Goal: Task Accomplishment & Management: Complete application form

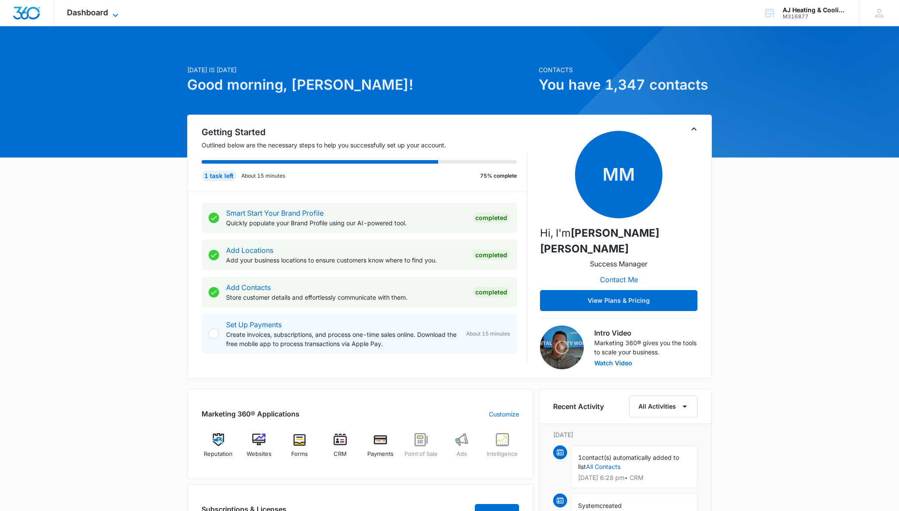
click at [116, 12] on icon at bounding box center [115, 15] width 10 height 10
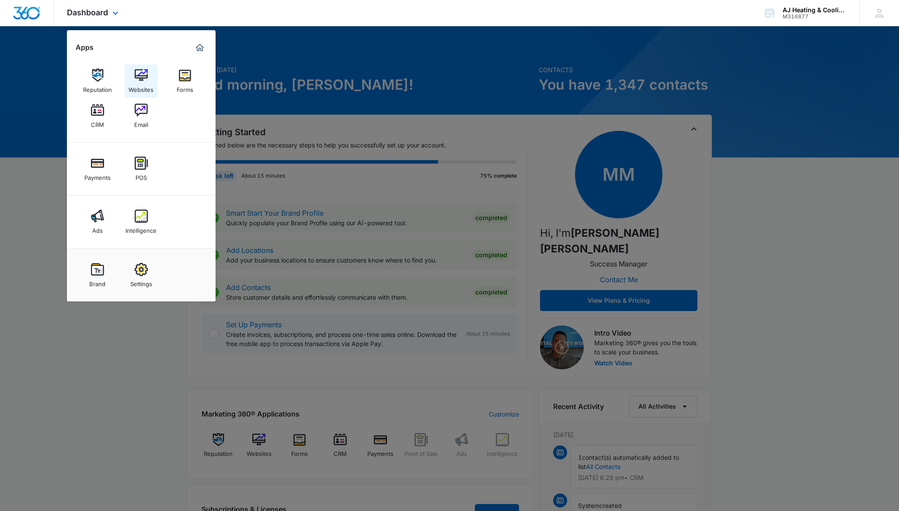
click at [139, 80] on img at bounding box center [141, 75] width 13 height 13
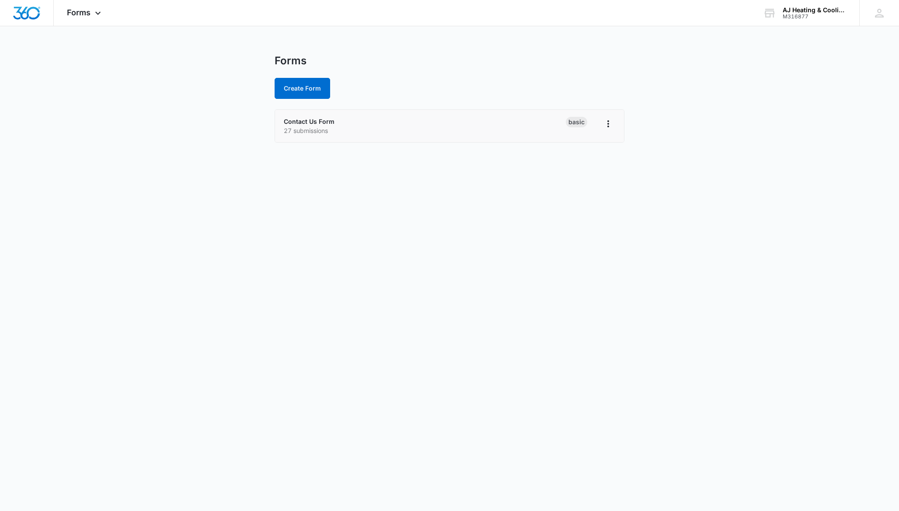
click at [413, 131] on p "27 submissions" at bounding box center [425, 130] width 282 height 9
click at [603, 127] on icon "Overflow Menu" at bounding box center [608, 123] width 10 height 10
click at [595, 146] on button "Rename" at bounding box center [585, 148] width 59 height 13
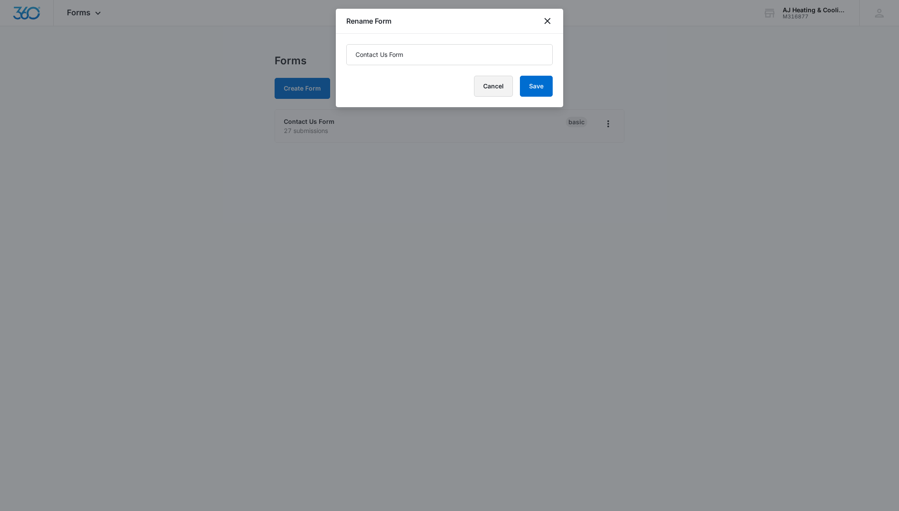
click at [506, 87] on button "Cancel" at bounding box center [493, 86] width 39 height 21
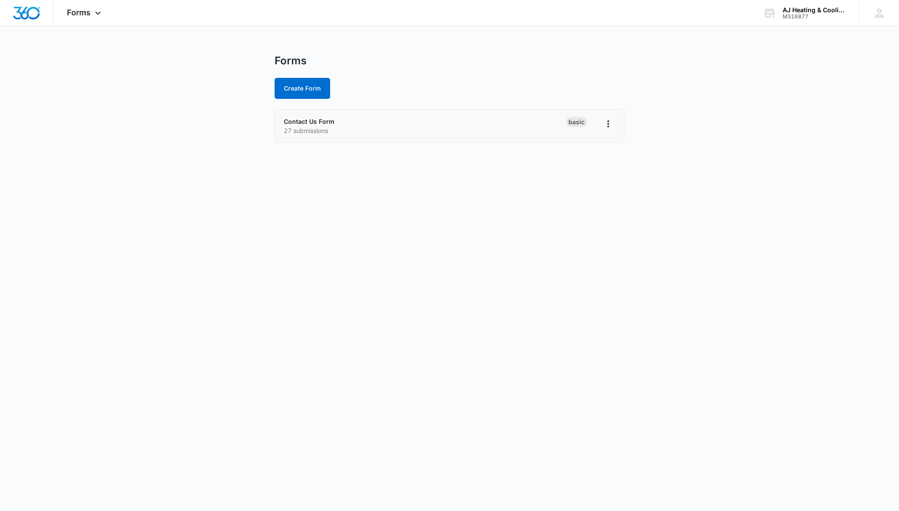
click at [321, 130] on p "27 submissions" at bounding box center [425, 130] width 282 height 9
click at [605, 123] on icon "Overflow Menu" at bounding box center [608, 123] width 10 height 10
click at [325, 122] on link "Contact Us Form" at bounding box center [309, 121] width 51 height 7
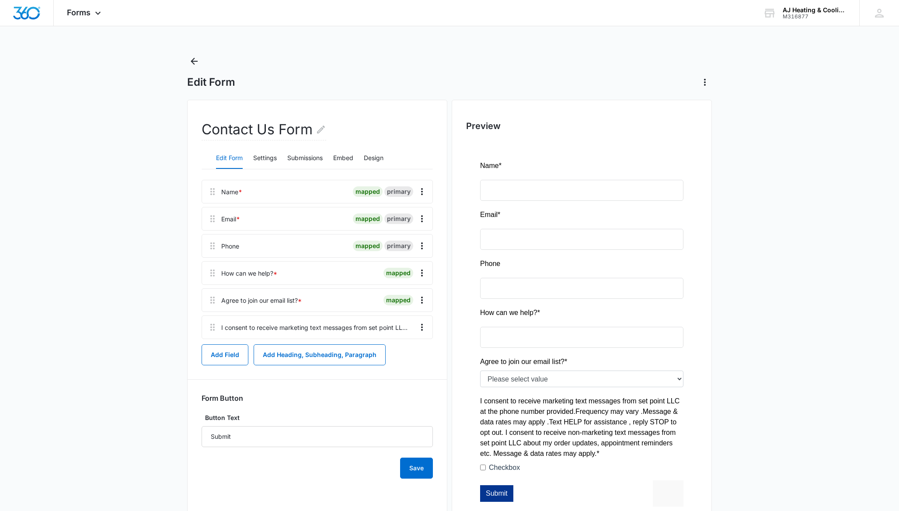
click at [316, 304] on div at bounding box center [342, 300] width 75 height 23
click at [314, 328] on div "I consent to receive marketing text messages from set point LLC at the phone nu…" at bounding box center [314, 327] width 187 height 9
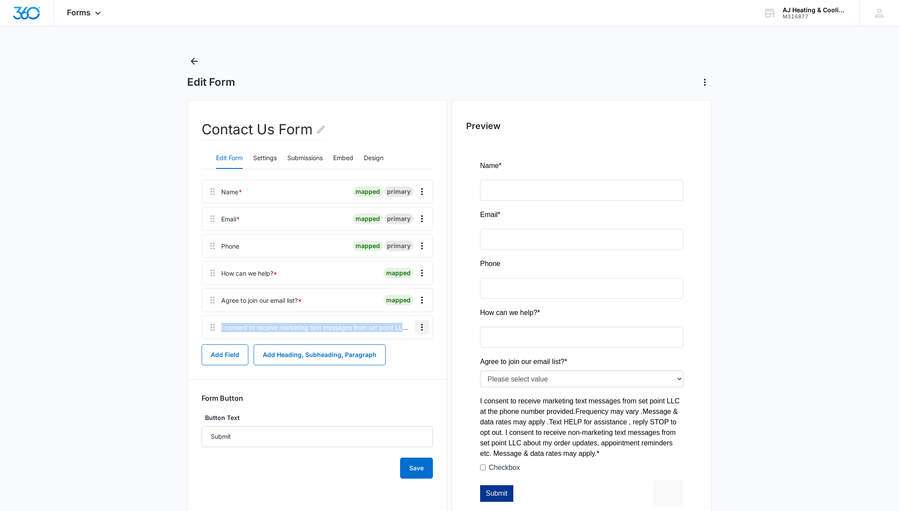
click at [422, 327] on icon "Overflow Menu" at bounding box center [422, 327] width 2 height 7
click at [413, 350] on button "Edit" at bounding box center [404, 351] width 50 height 13
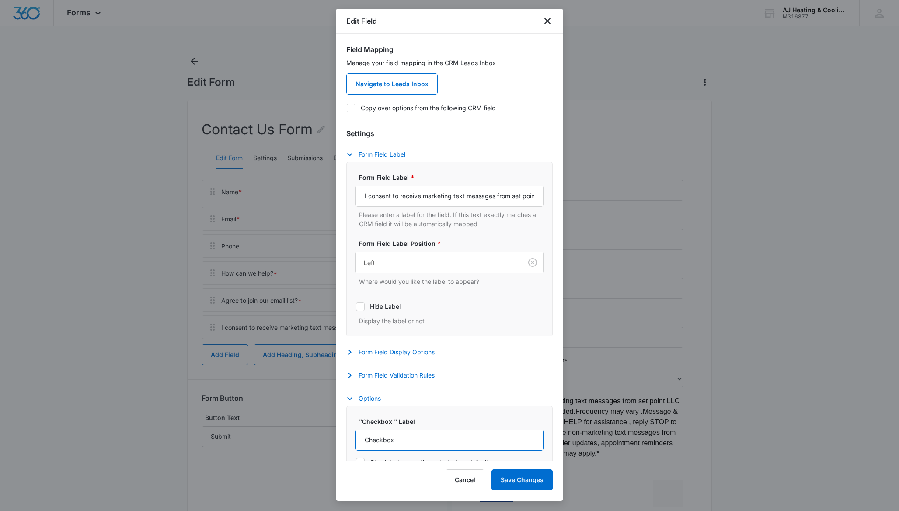
click at [435, 439] on input "Checkbox" at bounding box center [449, 439] width 188 height 21
click at [430, 192] on input "I consent to receive marketing text messages from set point LLC at the phone nu…" at bounding box center [449, 195] width 188 height 21
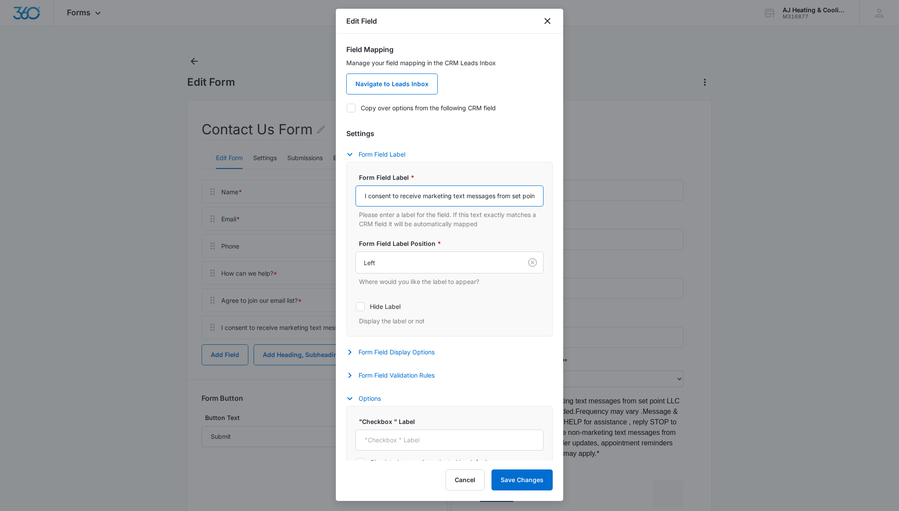
click at [362, 197] on input "I consent to receive marketing text messages from set point LLC at the phone nu…" at bounding box center [449, 195] width 188 height 21
click at [472, 484] on button "Cancel" at bounding box center [465, 479] width 39 height 21
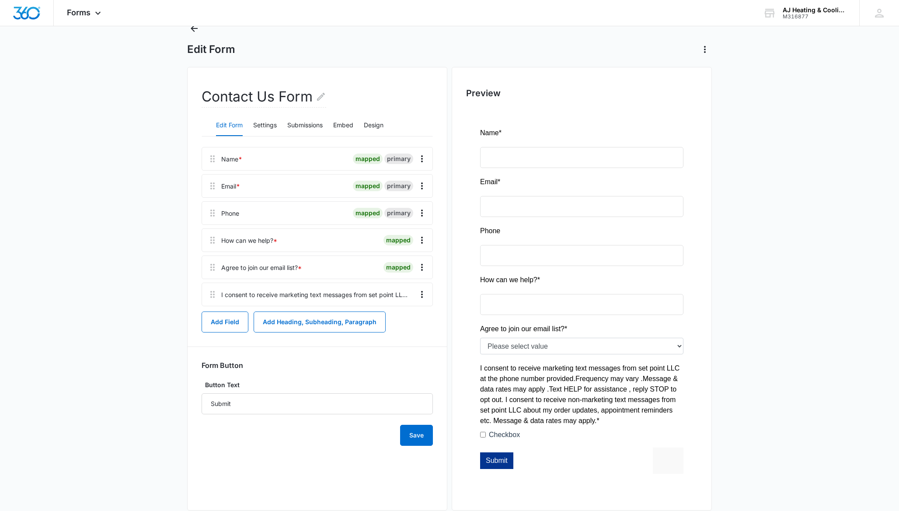
scroll to position [50, 0]
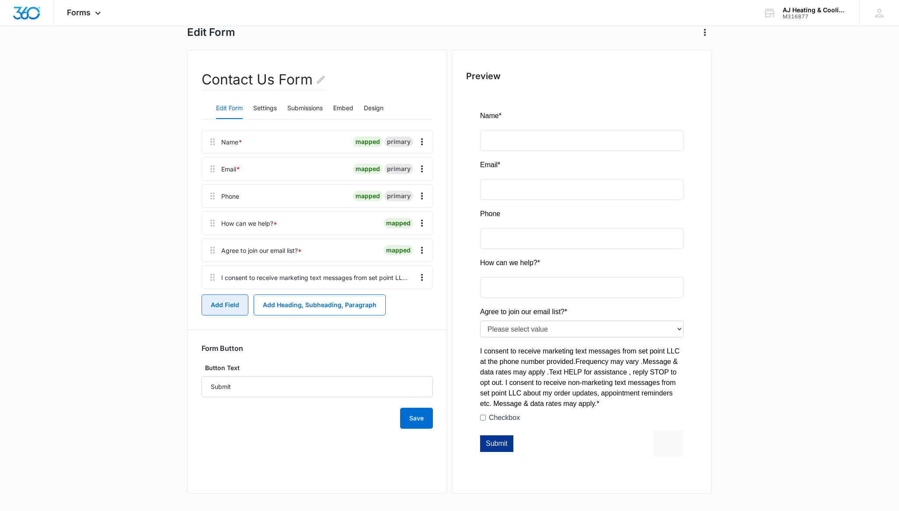
click at [231, 303] on button "Add Field" at bounding box center [225, 304] width 47 height 21
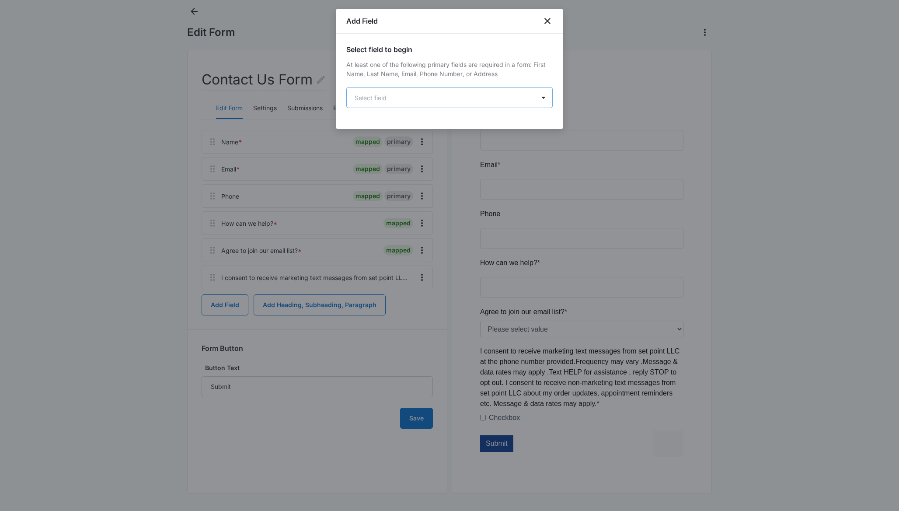
click at [394, 97] on body "Forms Apps Reputation Websites Forms CRM Email Payments POS Ads Intelligence Br…" at bounding box center [449, 230] width 899 height 561
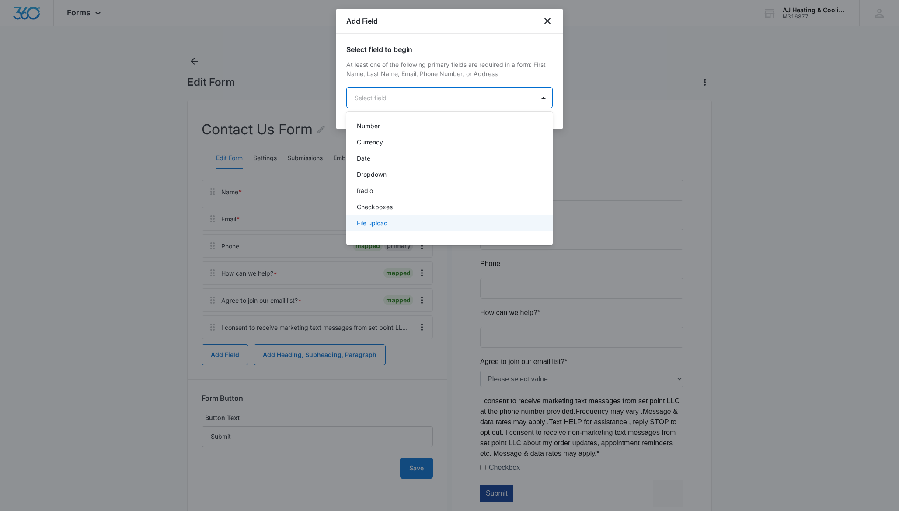
scroll to position [153, 0]
click at [392, 210] on p "Checkboxes" at bounding box center [375, 212] width 36 height 9
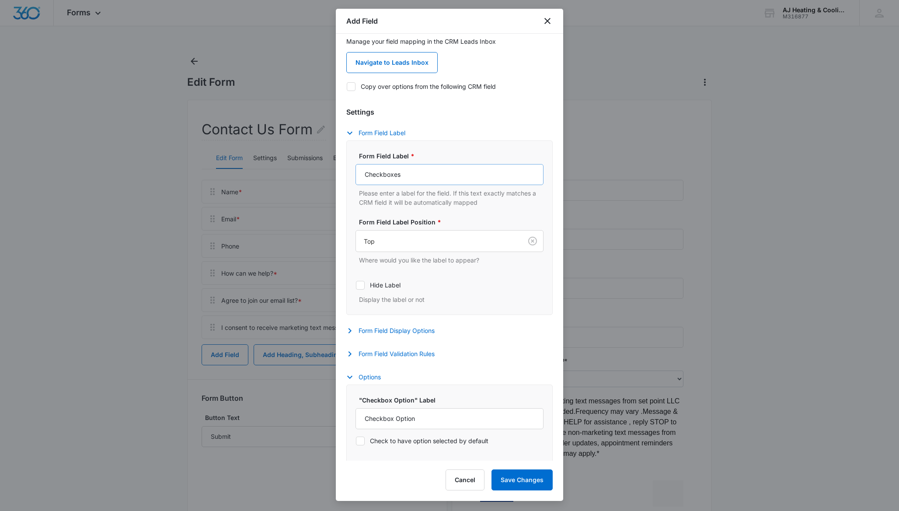
scroll to position [97, 0]
click at [471, 478] on button "Cancel" at bounding box center [465, 479] width 39 height 21
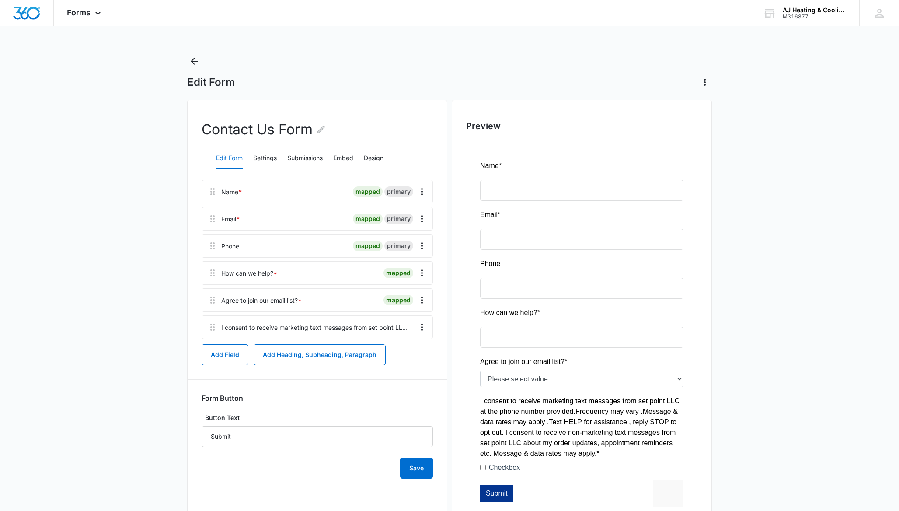
click at [316, 326] on div "I consent to receive marketing text messages from set point LLC at the phone nu…" at bounding box center [314, 327] width 187 height 9
click at [420, 329] on icon "Overflow Menu" at bounding box center [422, 327] width 10 height 10
click at [418, 349] on button "Edit" at bounding box center [404, 351] width 50 height 13
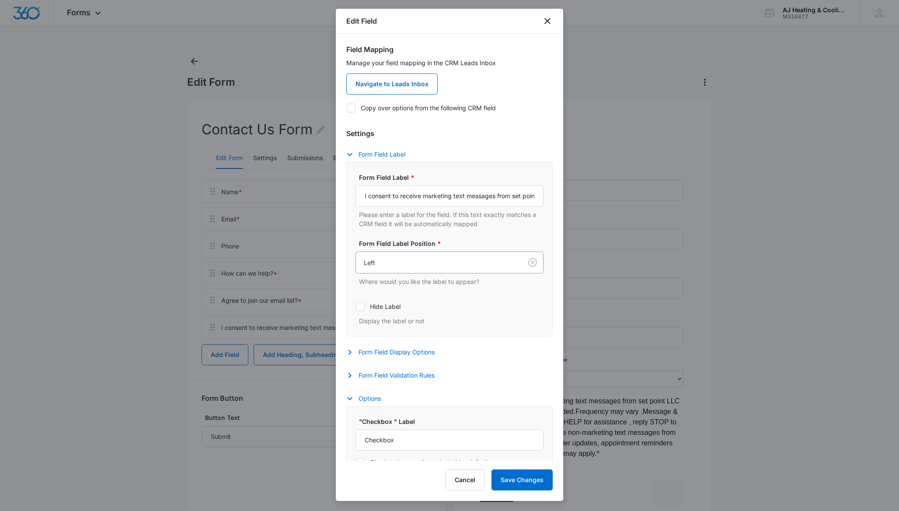
click at [435, 264] on div at bounding box center [437, 262] width 147 height 11
click at [425, 294] on div "Top" at bounding box center [448, 293] width 165 height 9
click at [362, 306] on icon at bounding box center [360, 306] width 5 height 4
click at [356, 306] on input "Hide Label" at bounding box center [355, 306] width 0 height 0
checkbox input "true"
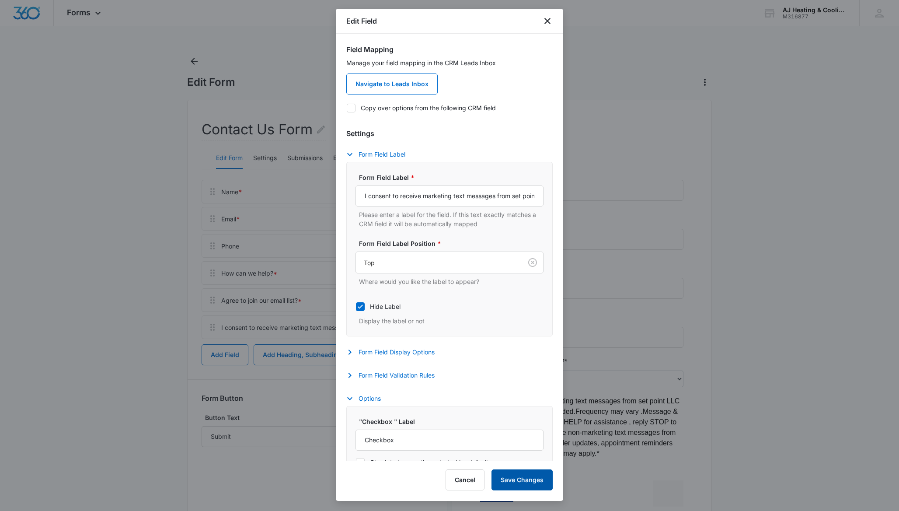
click at [511, 486] on button "Save Changes" at bounding box center [521, 479] width 61 height 21
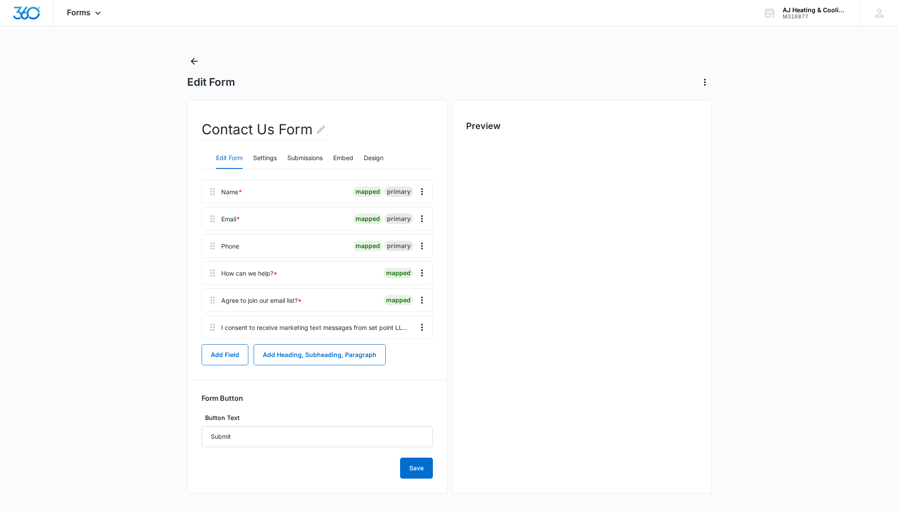
scroll to position [0, 0]
click at [407, 325] on div "I consent to receive marketing text messages from set point LLC at the phone nu…" at bounding box center [314, 327] width 187 height 9
click at [418, 328] on icon "Overflow Menu" at bounding box center [422, 327] width 10 height 10
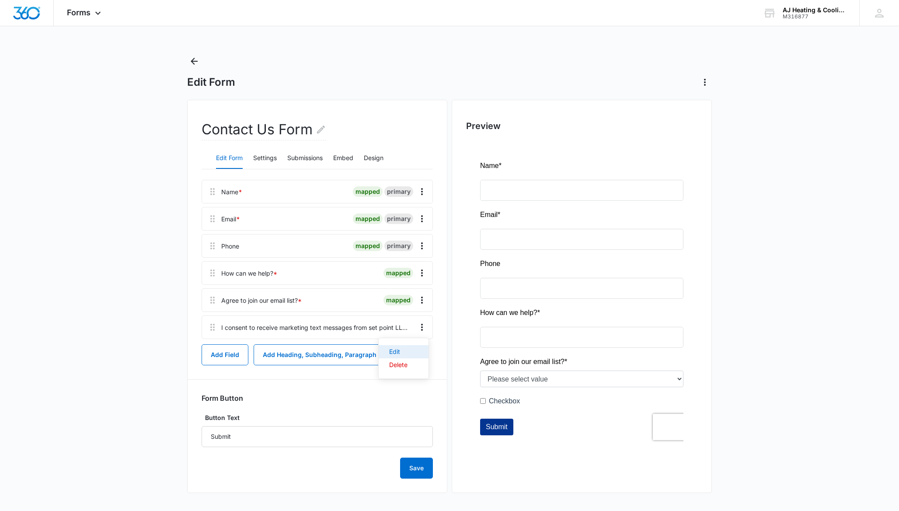
click at [421, 354] on button "Edit" at bounding box center [404, 351] width 50 height 13
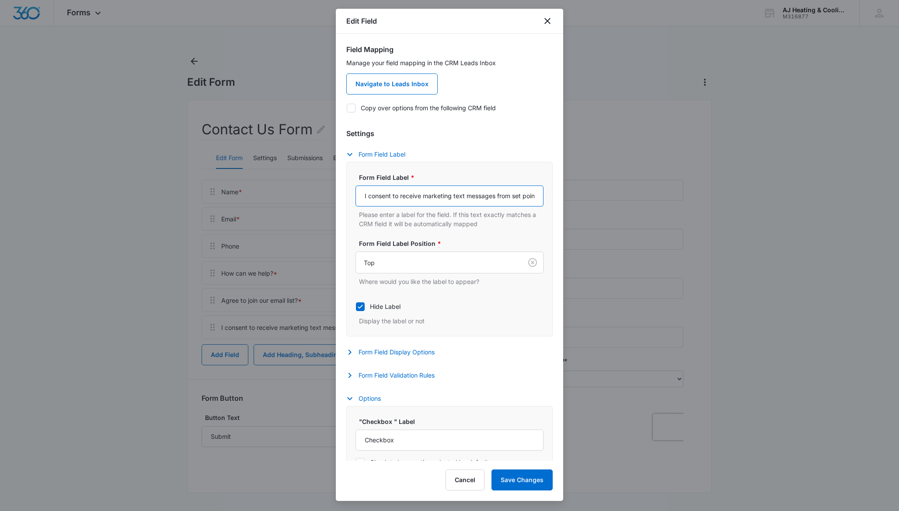
click at [436, 196] on input "I consent to receive marketing text messages from set point LLC at the phone nu…" at bounding box center [449, 195] width 188 height 21
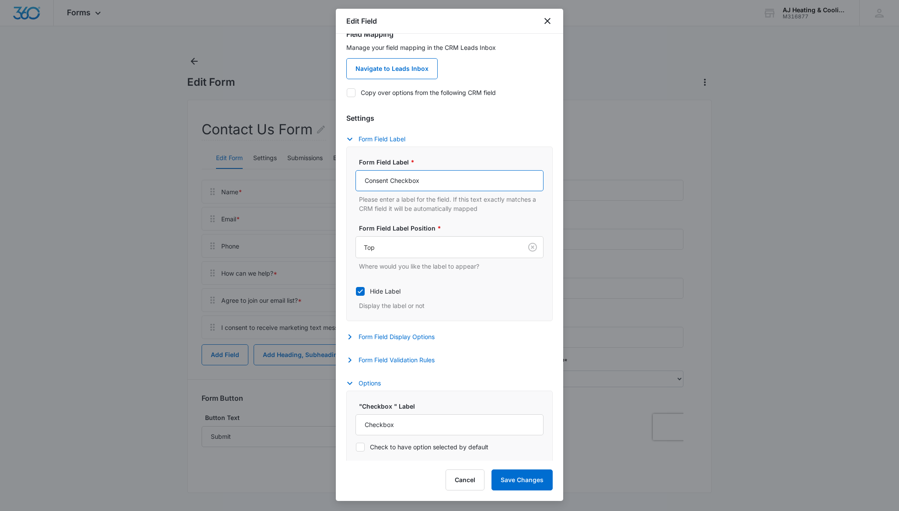
scroll to position [55, 0]
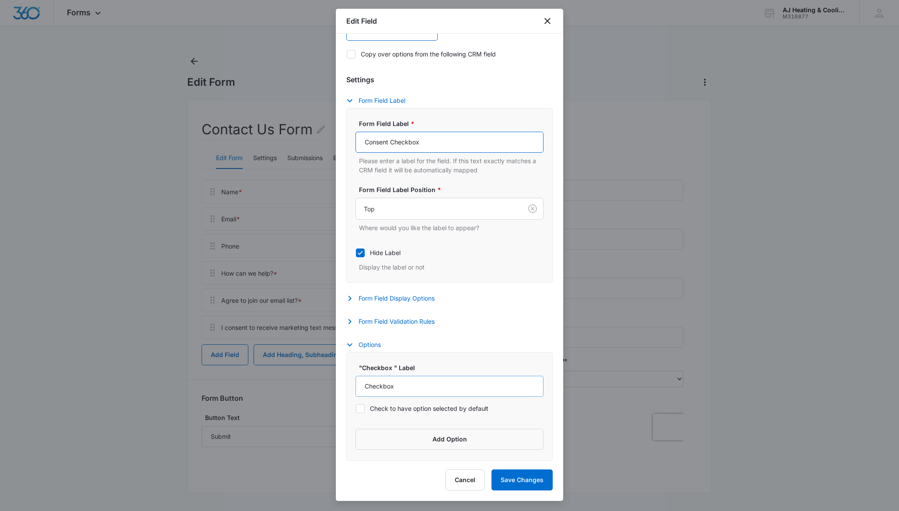
type input "Consent Checkbox"
click at [407, 389] on input "Checkbox" at bounding box center [449, 386] width 188 height 21
paste input "489-2382"
type input "489-2382"
click at [469, 479] on button "Cancel" at bounding box center [465, 479] width 39 height 21
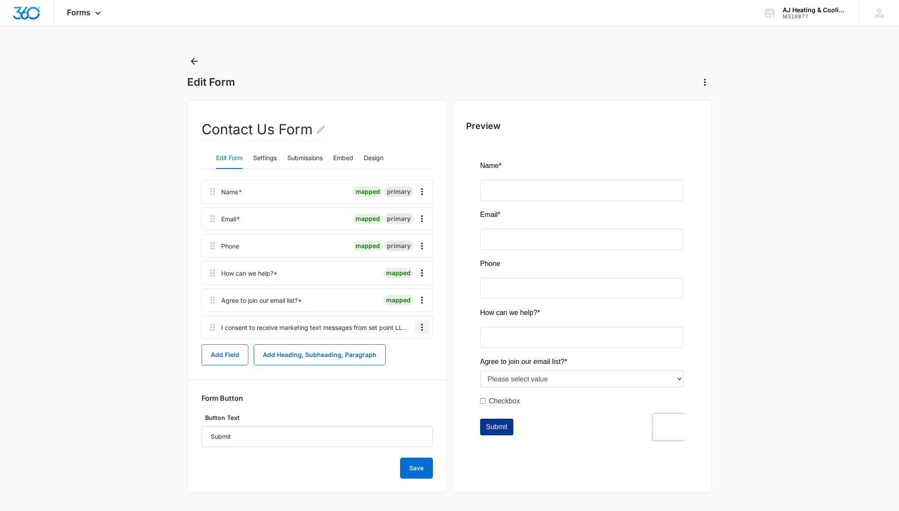
click at [421, 329] on icon "Overflow Menu" at bounding box center [422, 327] width 10 height 10
click at [408, 346] on button "Edit" at bounding box center [404, 351] width 50 height 13
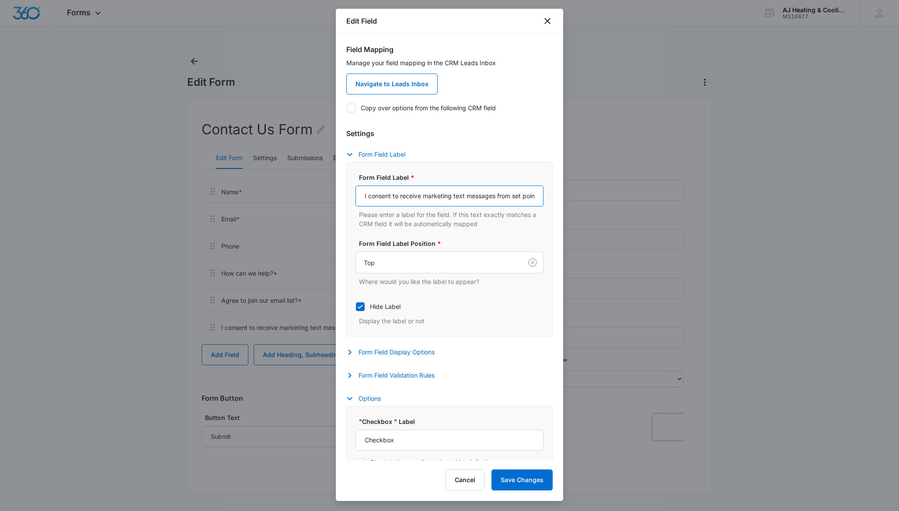
click at [454, 199] on input "I consent to receive marketing text messages from set point LLC at the phone nu…" at bounding box center [449, 195] width 188 height 21
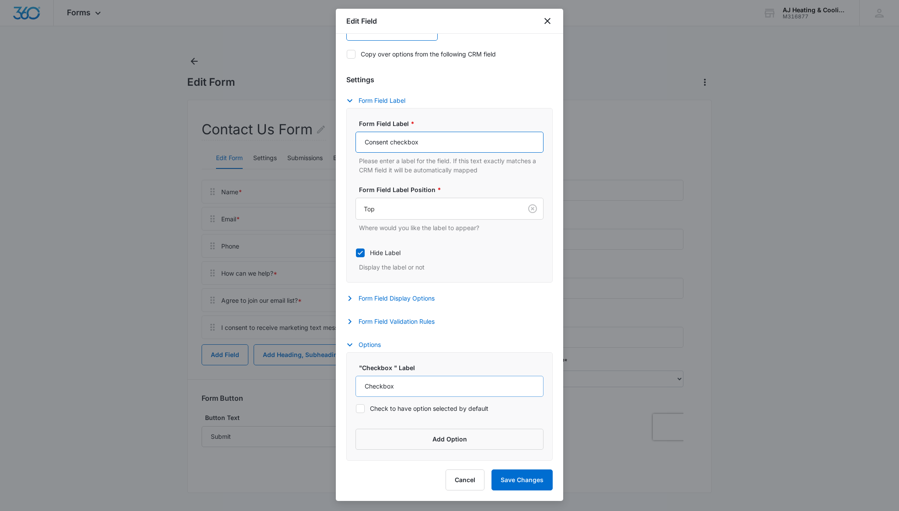
type input "Consent checkbox"
click at [421, 394] on input "Checkbox" at bounding box center [449, 386] width 188 height 21
paste input "I consent to receive marketing text messages from set point LLC at the phone nu…"
click at [434, 385] on input "I consent to receive marketing text messages from set point LLC at the phone nu…" at bounding box center [449, 386] width 188 height 21
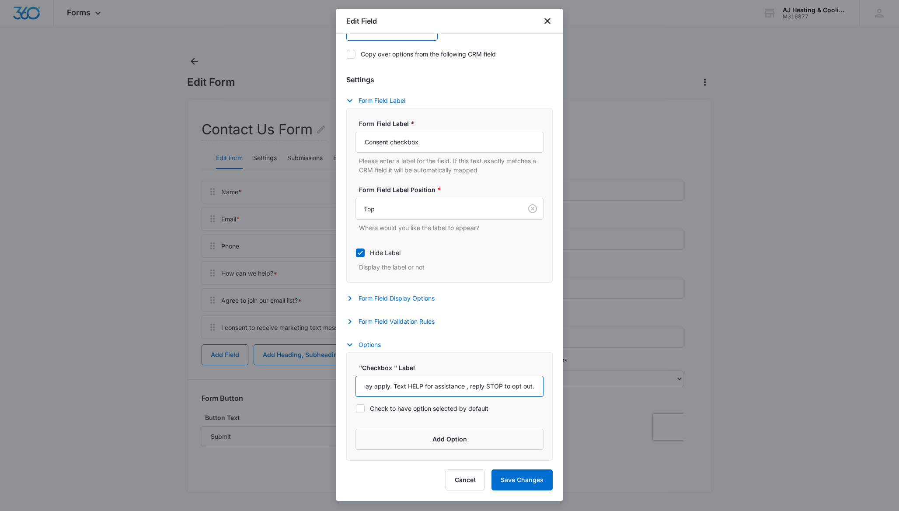
scroll to position [0, 432]
type input "I consent to receive marketing text messages from AJ Heating & Cooling at the p…"
click at [352, 321] on icon "button" at bounding box center [350, 321] width 10 height 10
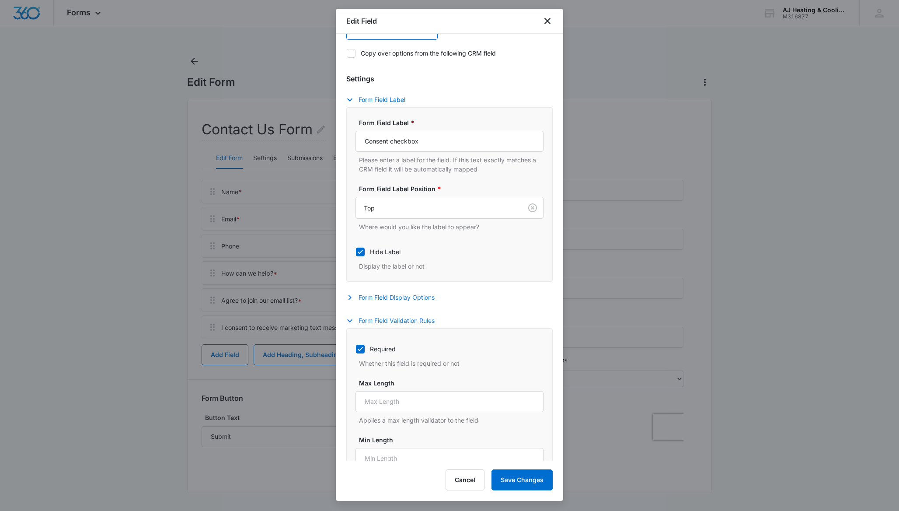
click at [358, 297] on button "Form Field Display Options" at bounding box center [394, 297] width 97 height 10
click at [355, 316] on button "Form Field Validation Rules" at bounding box center [394, 320] width 97 height 10
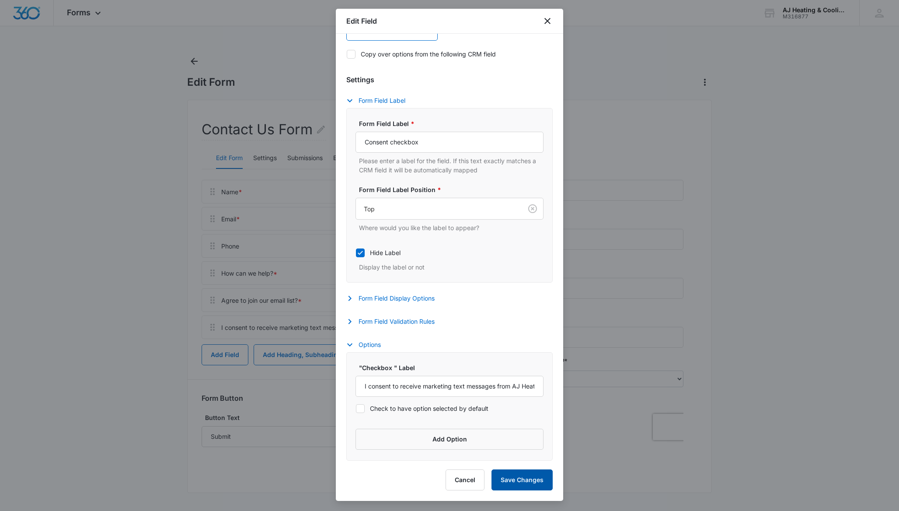
click at [537, 483] on button "Save Changes" at bounding box center [521, 479] width 61 height 21
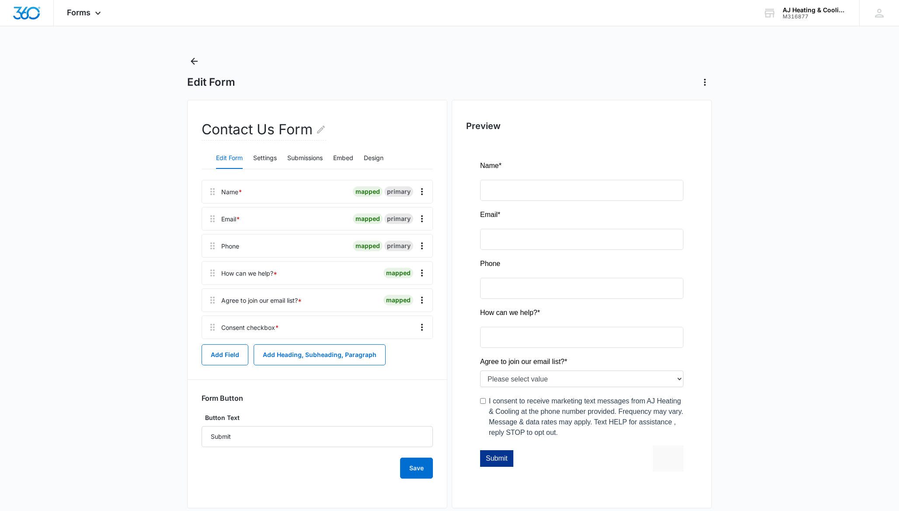
scroll to position [15, 0]
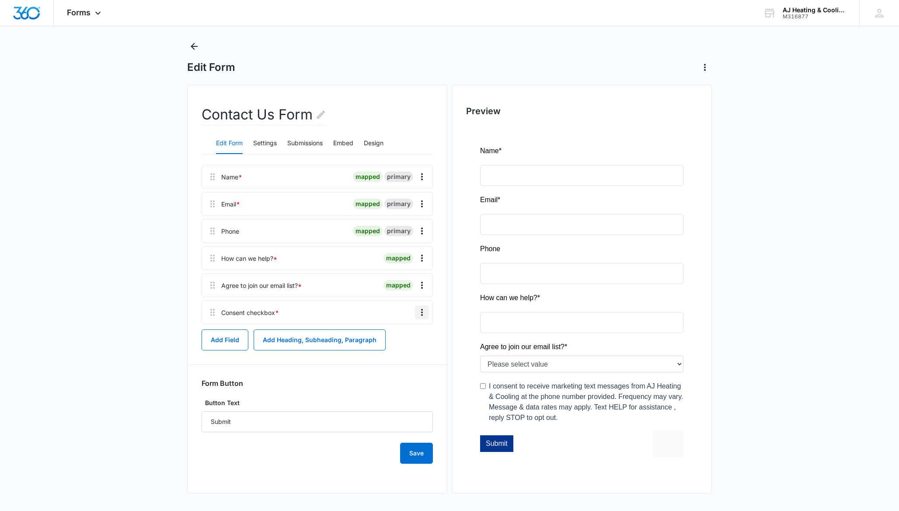
click at [421, 309] on icon "Overflow Menu" at bounding box center [422, 312] width 10 height 10
click at [249, 369] on div "Name * mapped primary Email * mapped primary Phone mapped primary How can we he…" at bounding box center [317, 314] width 231 height 299
click at [234, 342] on button "Add Field" at bounding box center [225, 339] width 47 height 21
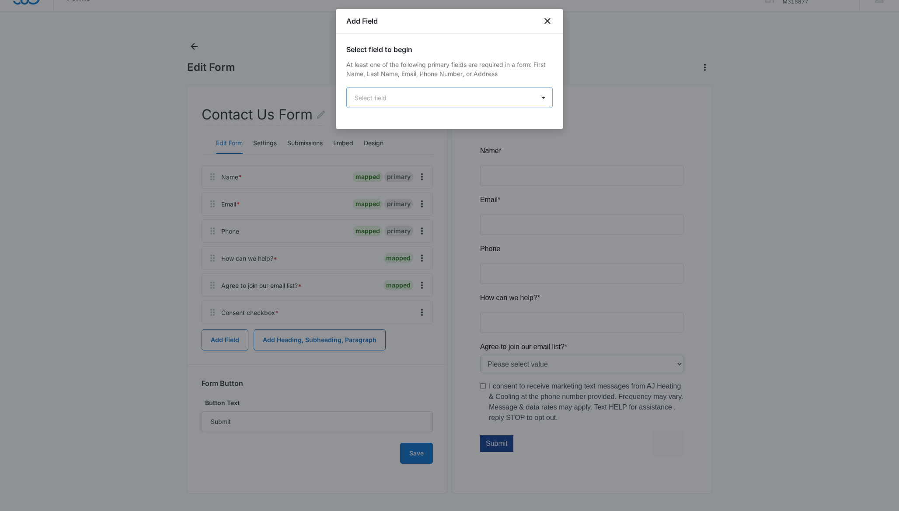
click at [414, 93] on body "Forms Apps Reputation Websites Forms CRM Email Payments POS Ads Intelligence Br…" at bounding box center [449, 248] width 899 height 526
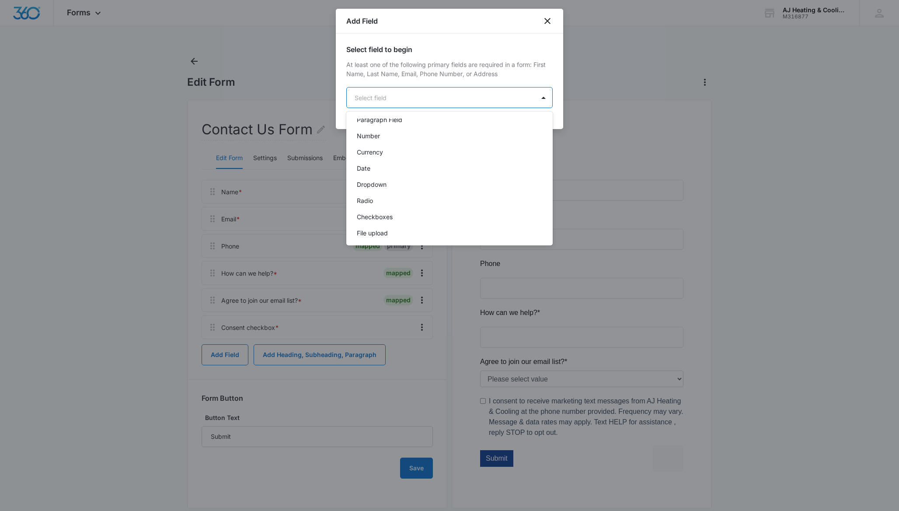
scroll to position [154, 0]
click at [400, 210] on div "Checkboxes" at bounding box center [449, 212] width 184 height 9
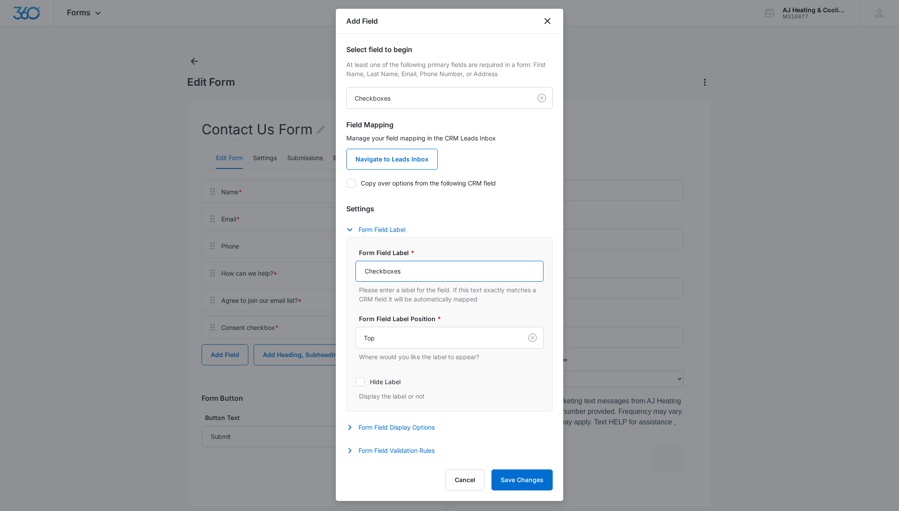
click at [418, 275] on input "Checkboxes" at bounding box center [449, 271] width 188 height 21
type input "Consent checkbox 2"
click at [391, 383] on label "Hide Label" at bounding box center [449, 381] width 188 height 9
click at [356, 382] on input "Hide Label" at bounding box center [355, 381] width 0 height 0
checkbox input "true"
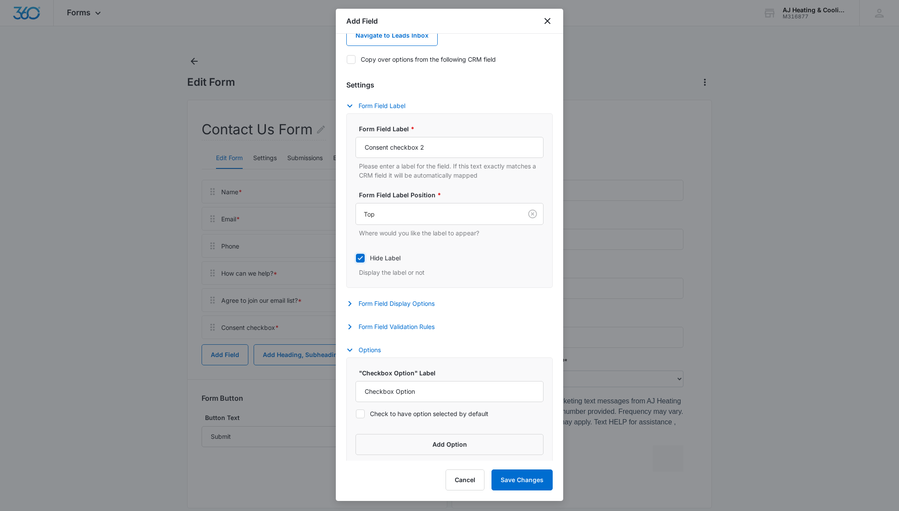
scroll to position [130, 0]
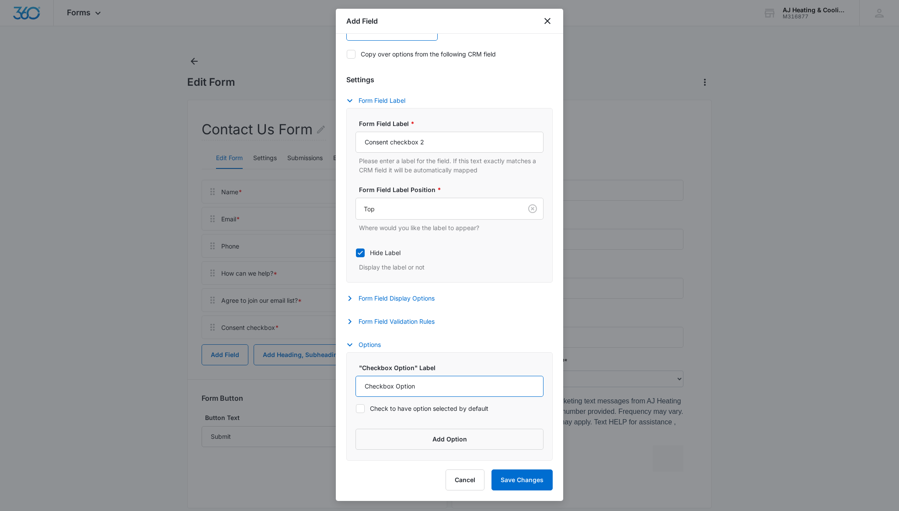
click at [383, 387] on input "Checkbox Option" at bounding box center [449, 386] width 188 height 21
paste input "I consent to receive non-marketing text messages from set point LLC about my or…"
click at [524, 386] on input "I consent to receive non-marketing text messages from set point LLC about my or…" at bounding box center [449, 386] width 188 height 21
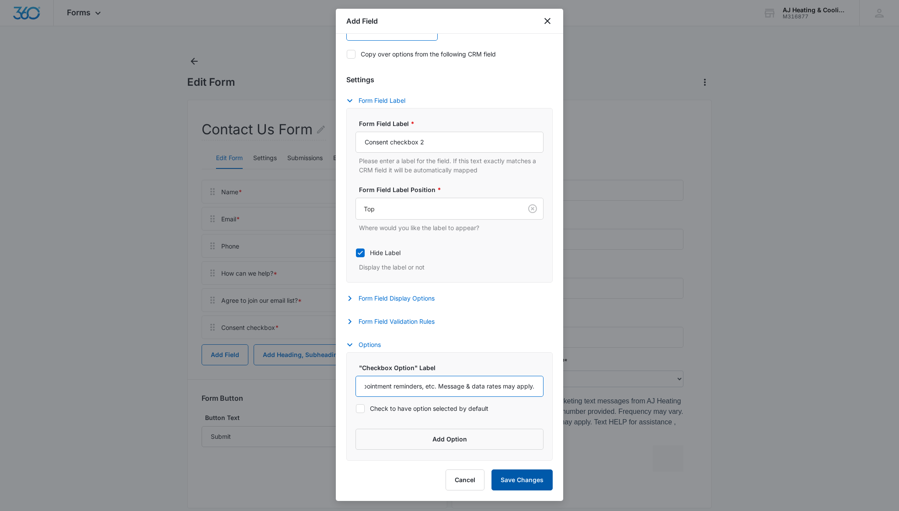
type input "I consent to receive non-marketing text messages from AJ Heating & Cooling abou…"
click at [517, 485] on button "Save Changes" at bounding box center [521, 479] width 61 height 21
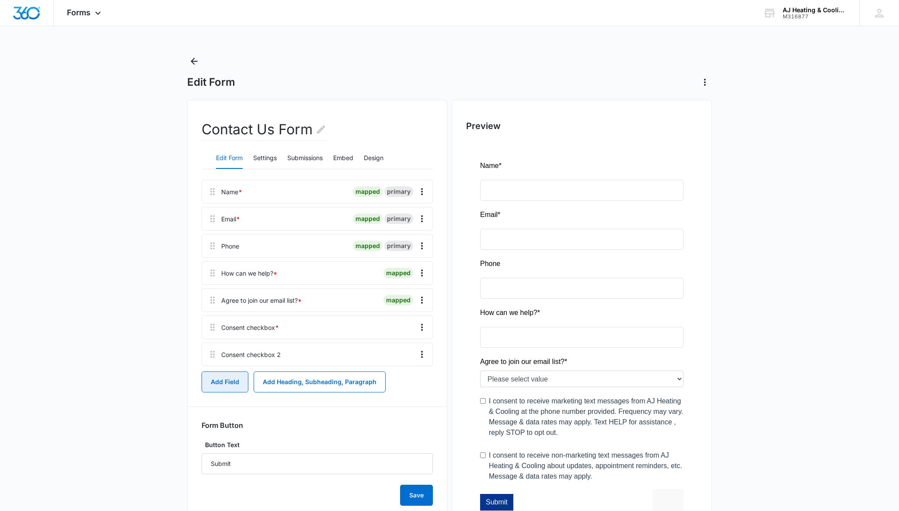
scroll to position [59, 0]
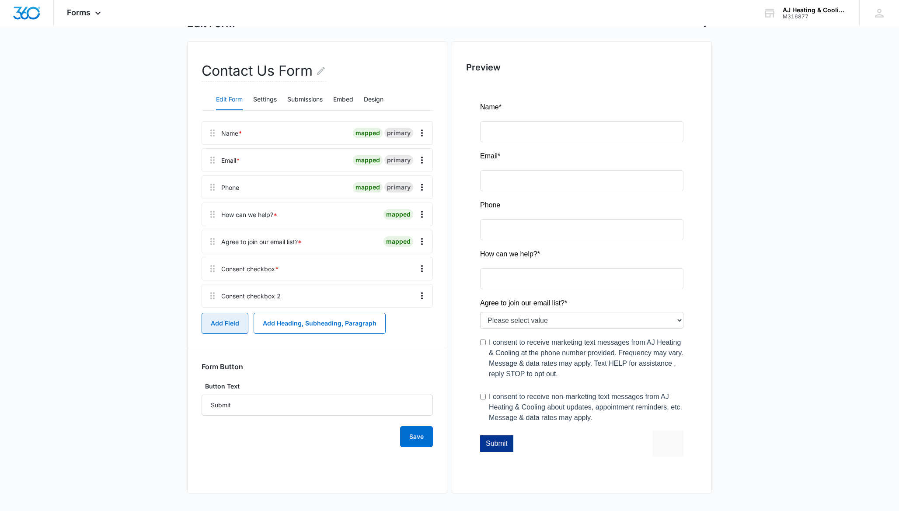
click at [227, 326] on button "Add Field" at bounding box center [225, 323] width 47 height 21
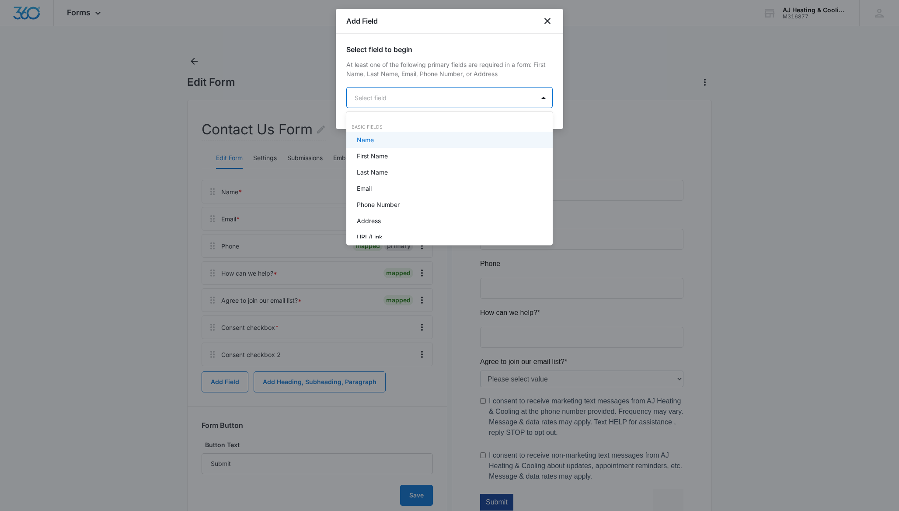
click at [488, 104] on body "Forms Apps Reputation Websites Forms CRM Email Payments POS Ads Intelligence Br…" at bounding box center [449, 255] width 899 height 511
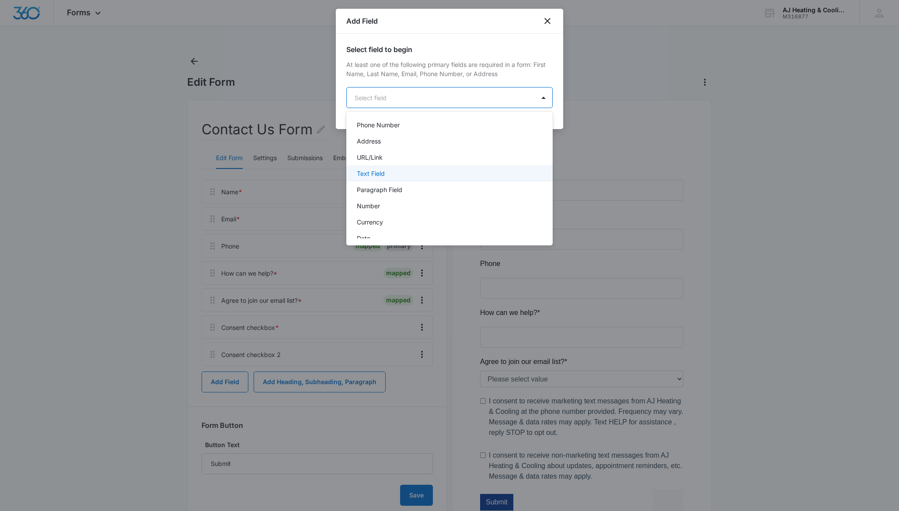
click at [408, 173] on div "Text Field" at bounding box center [449, 173] width 184 height 9
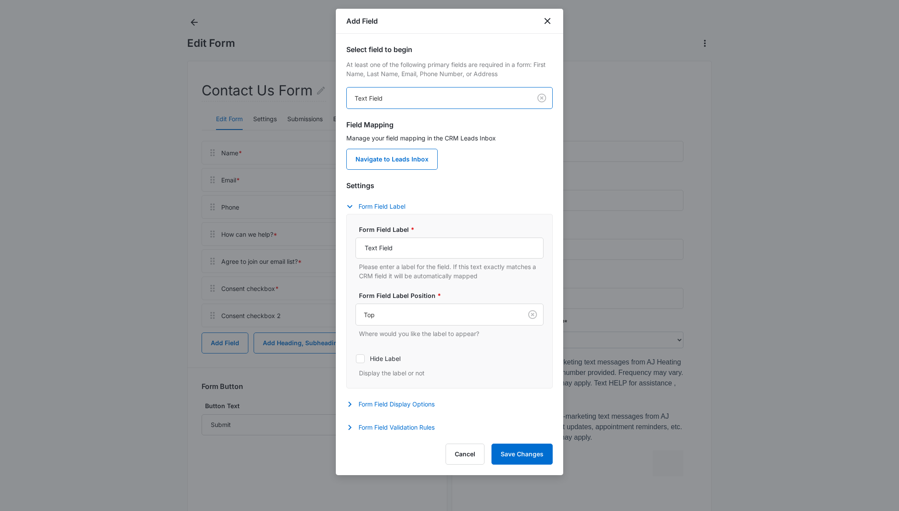
scroll to position [59, 0]
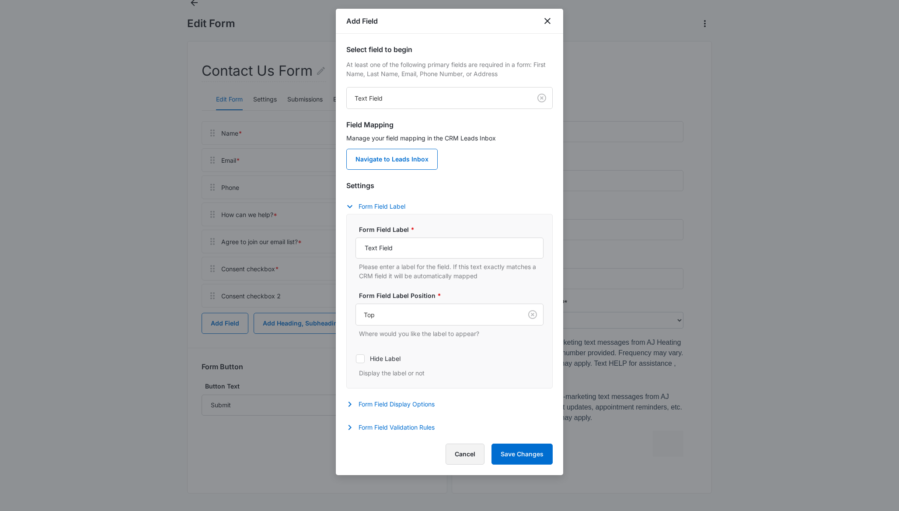
click at [462, 454] on button "Cancel" at bounding box center [465, 453] width 39 height 21
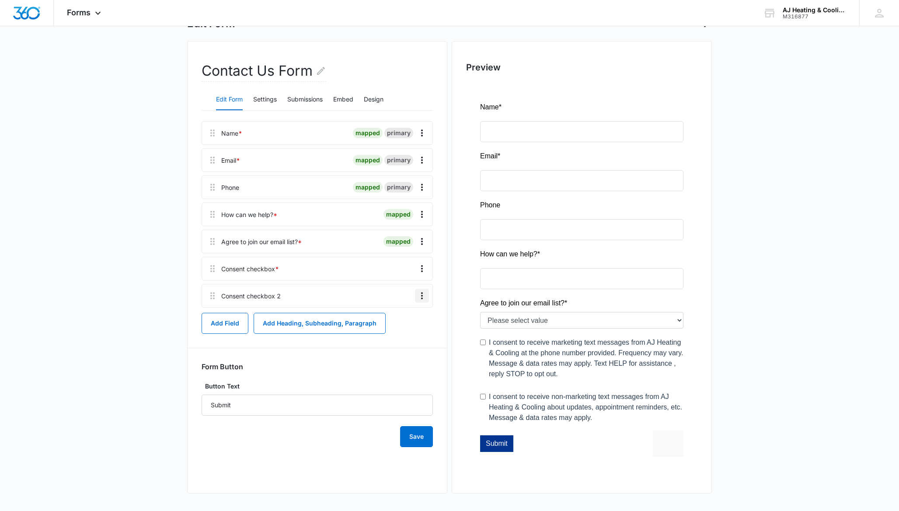
click at [420, 294] on icon "Overflow Menu" at bounding box center [422, 295] width 10 height 10
click at [410, 317] on button "Edit" at bounding box center [404, 320] width 50 height 13
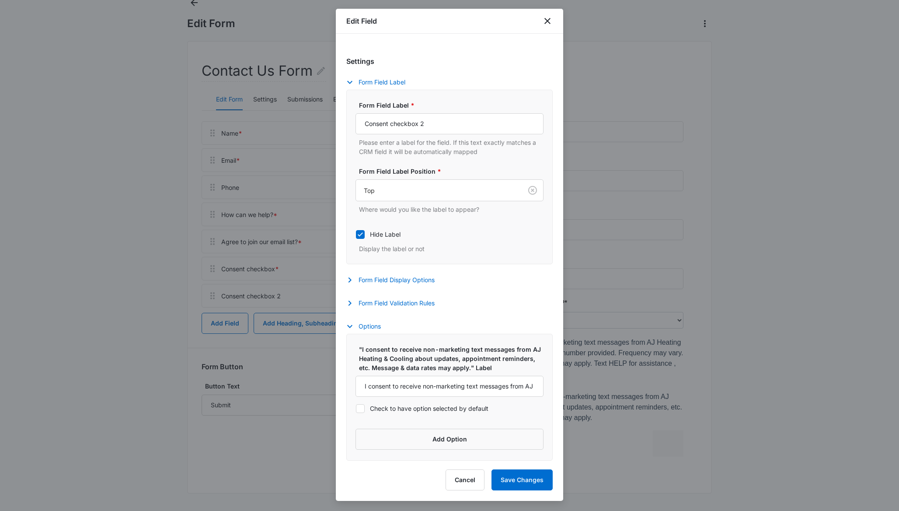
scroll to position [73, 0]
click at [352, 297] on div "Settings Form Field Label Form Field Label * Consent checkbox 2 Please enter a …" at bounding box center [449, 183] width 206 height 254
click at [350, 306] on icon "button" at bounding box center [350, 303] width 10 height 10
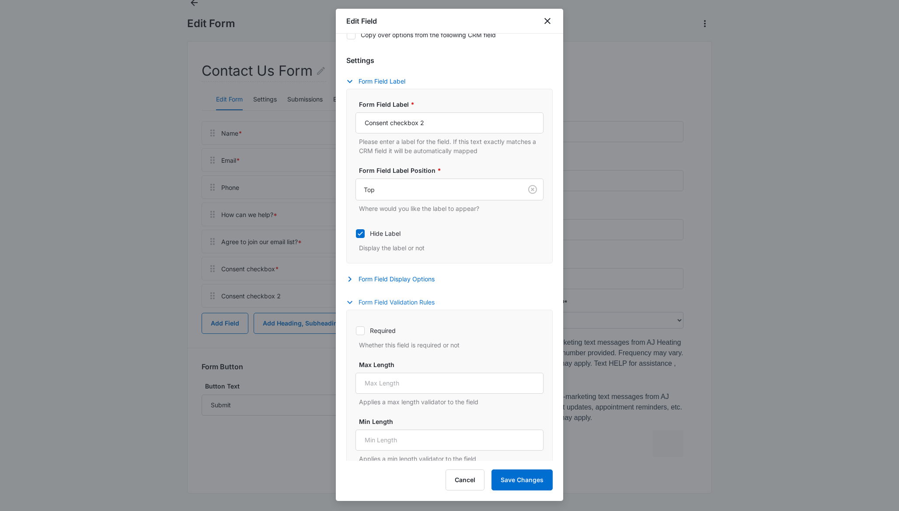
click at [362, 332] on icon at bounding box center [360, 331] width 8 height 8
click at [356, 331] on input "Required" at bounding box center [355, 330] width 0 height 0
checkbox input "true"
click at [525, 482] on button "Save Changes" at bounding box center [521, 479] width 61 height 21
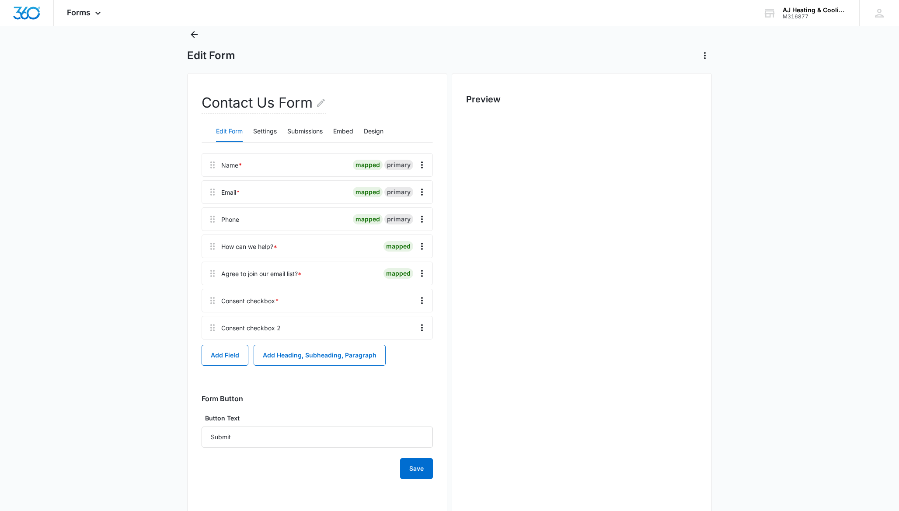
scroll to position [59, 0]
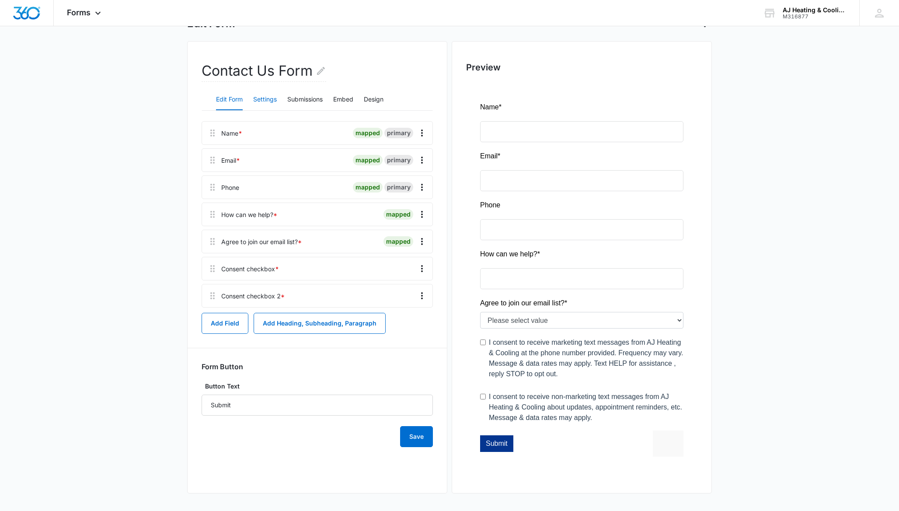
click at [273, 98] on button "Settings" at bounding box center [265, 99] width 24 height 21
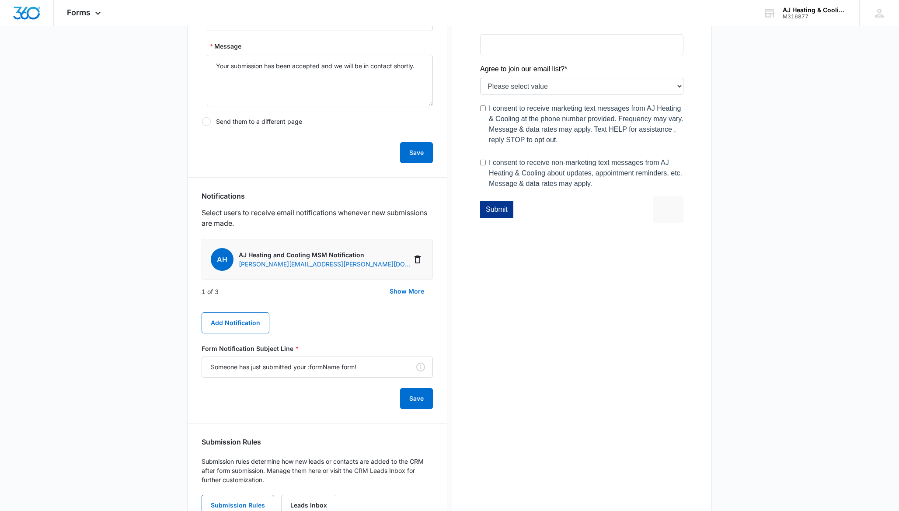
scroll to position [294, 0]
click at [406, 287] on button "Show More" at bounding box center [407, 289] width 52 height 21
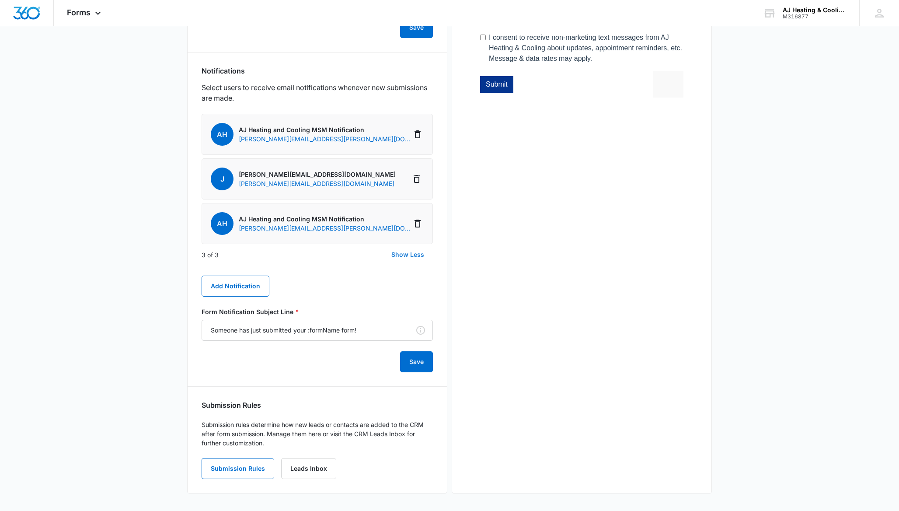
scroll to position [0, 0]
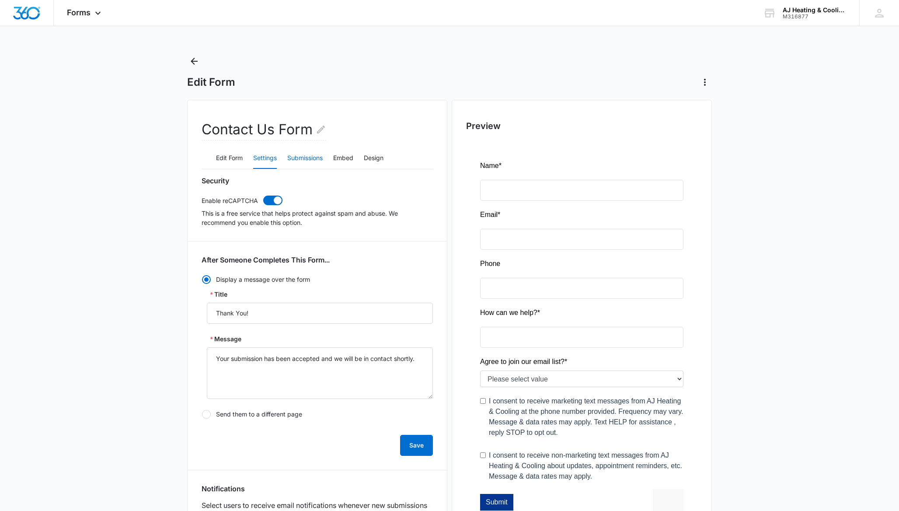
click at [313, 163] on button "Submissions" at bounding box center [304, 158] width 35 height 21
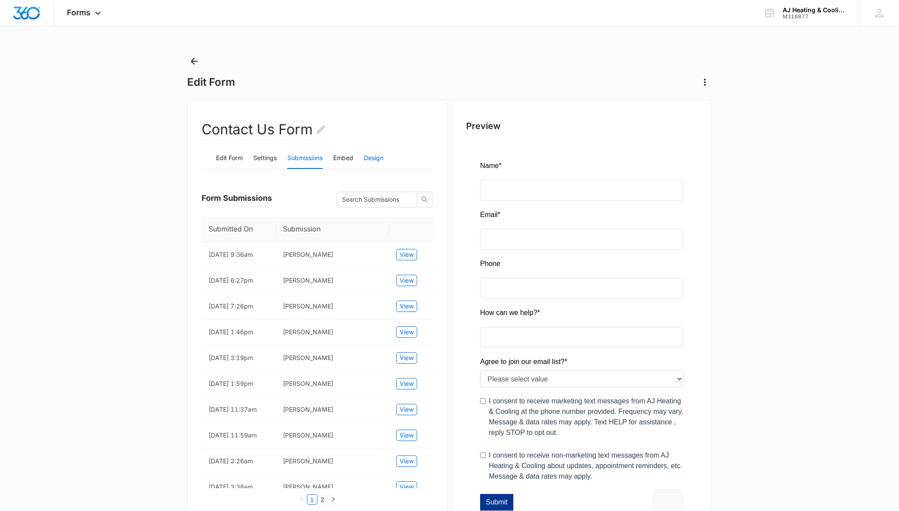
click at [366, 161] on button "Design" at bounding box center [374, 158] width 20 height 21
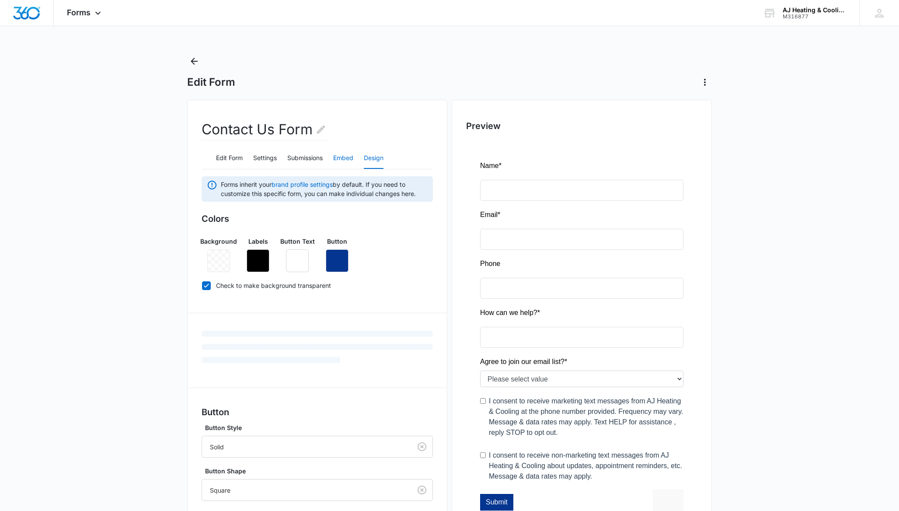
click at [347, 160] on button "Embed" at bounding box center [343, 158] width 20 height 21
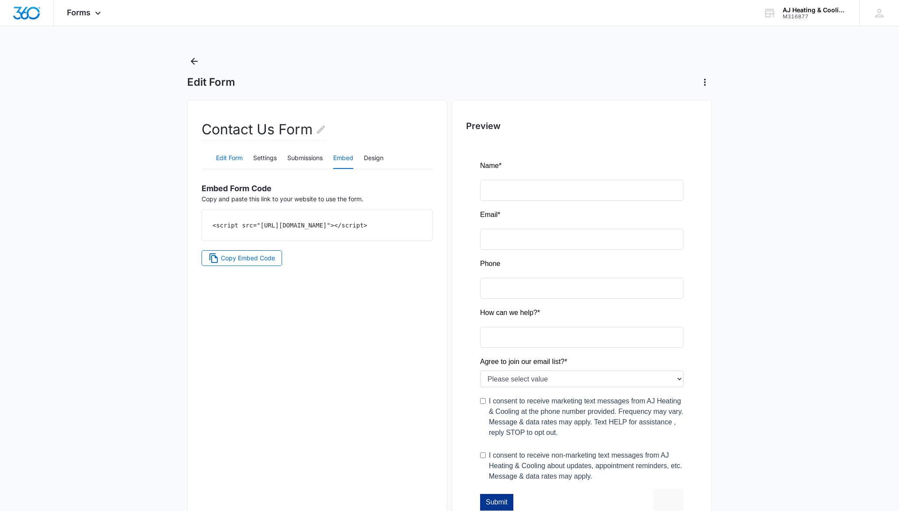
click at [227, 161] on button "Edit Form" at bounding box center [229, 158] width 27 height 21
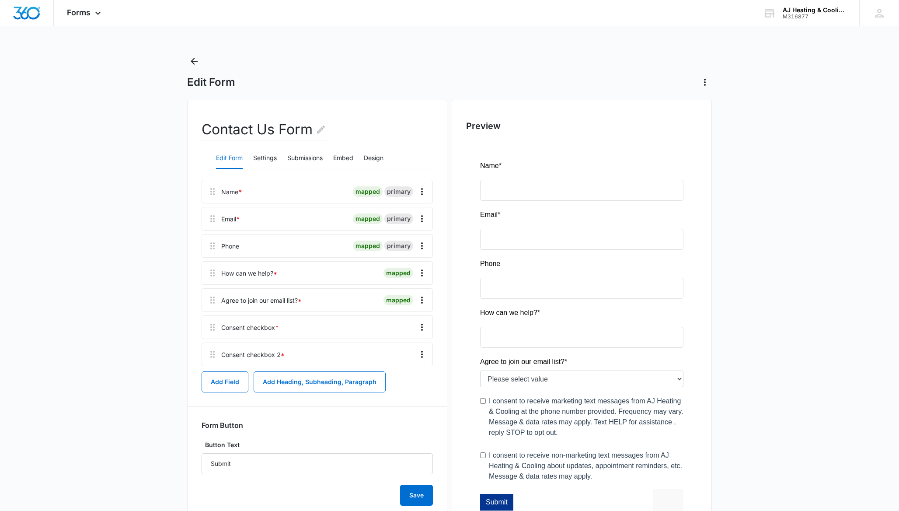
scroll to position [59, 0]
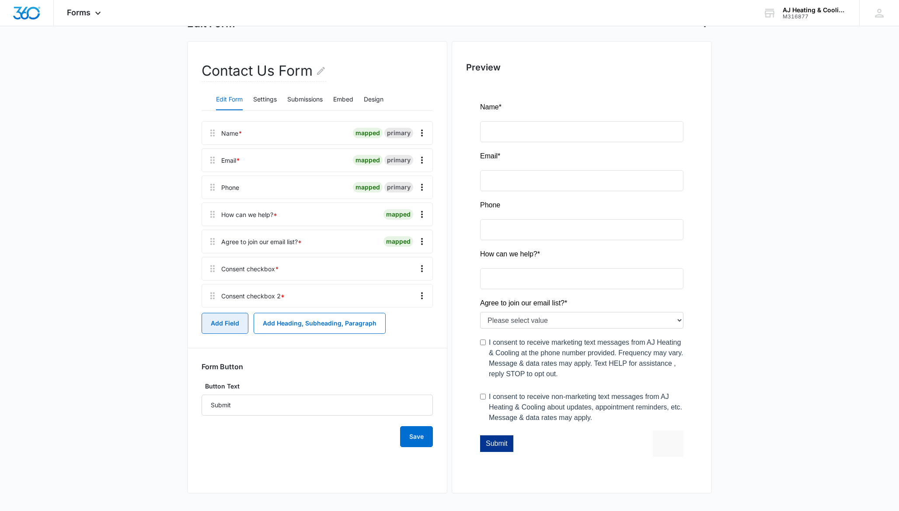
click at [228, 320] on button "Add Field" at bounding box center [225, 323] width 47 height 21
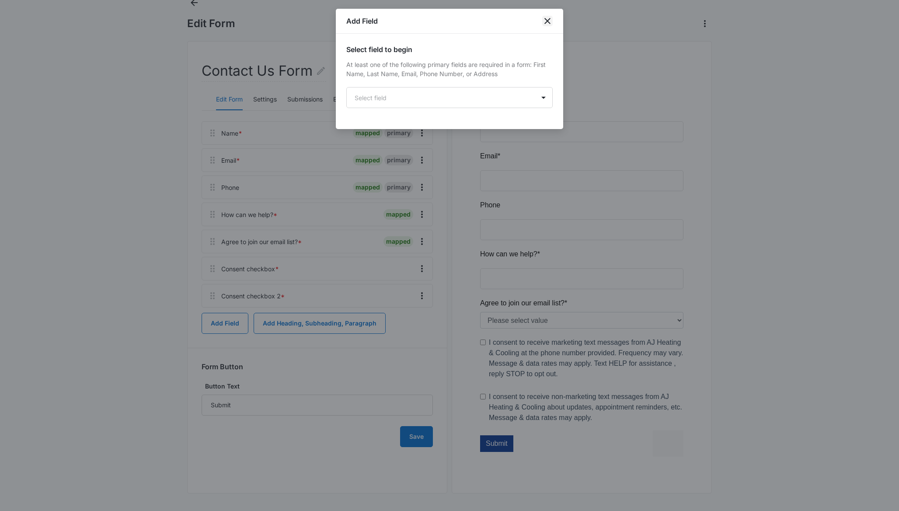
click at [548, 20] on icon "close" at bounding box center [547, 21] width 6 height 6
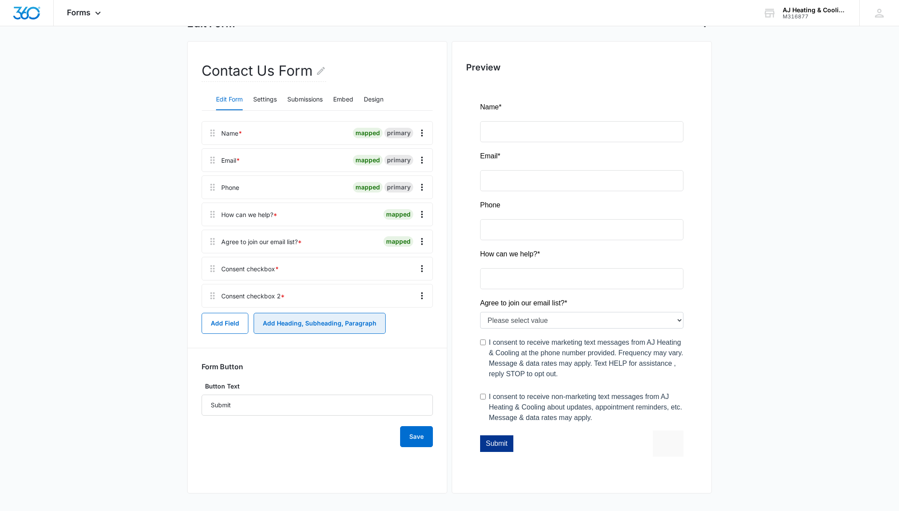
click at [345, 326] on button "Add Heading, Subheading, Paragraph" at bounding box center [320, 323] width 132 height 21
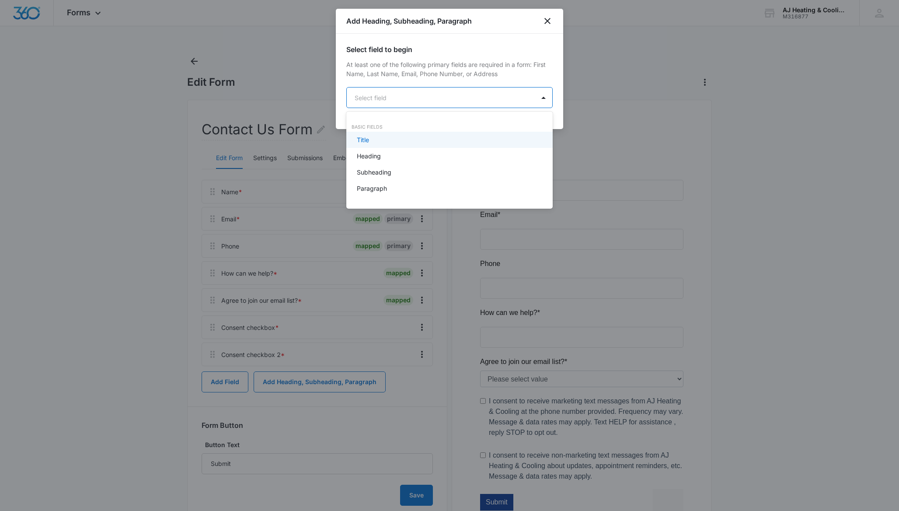
scroll to position [0, 0]
click at [442, 103] on body "Forms Apps Reputation Websites Forms CRM Email Payments POS Ads Intelligence Br…" at bounding box center [449, 255] width 899 height 511
click at [416, 187] on div "Paragraph" at bounding box center [449, 188] width 184 height 9
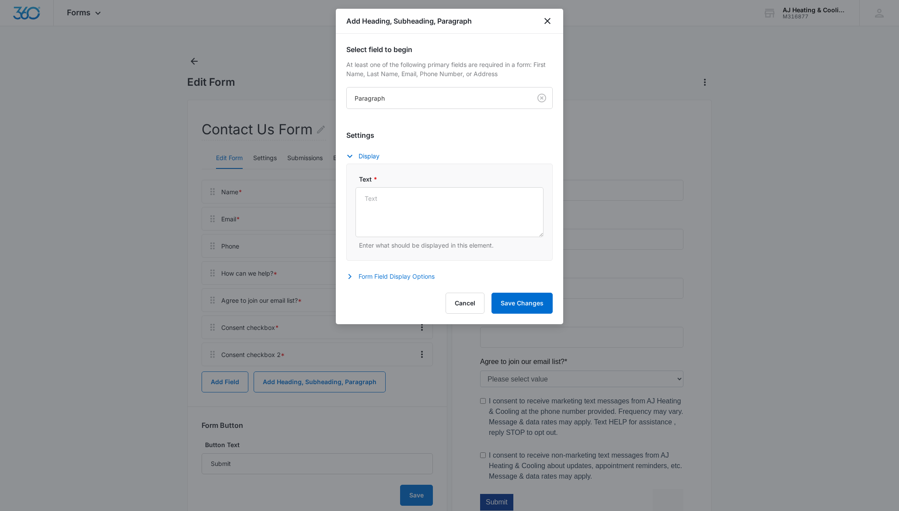
click at [397, 276] on button "Form Field Display Options" at bounding box center [394, 276] width 97 height 10
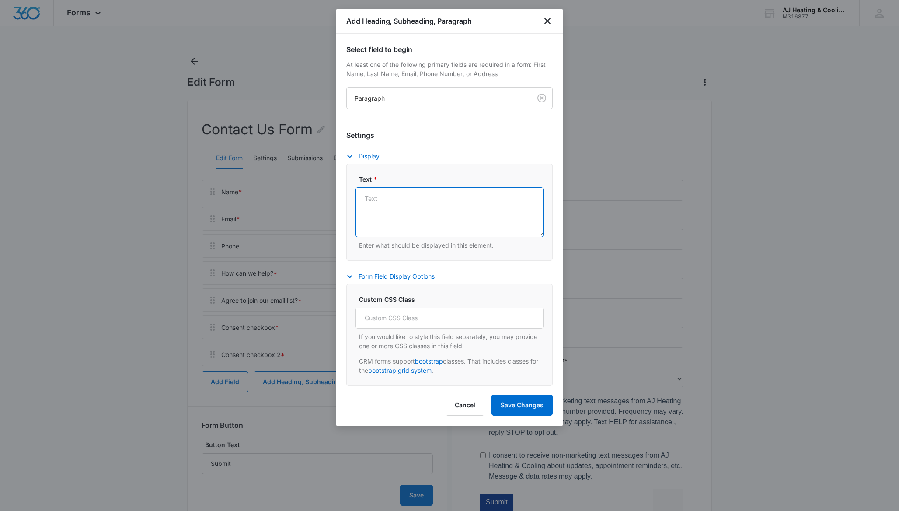
click at [408, 220] on textarea "Text *" at bounding box center [449, 212] width 188 height 50
paste textarea "https://ajhvacsystems.com/privacy-policy"
type textarea "https://ajhvacsystems.com/privacy-policy"
click at [533, 406] on button "Save Changes" at bounding box center [521, 404] width 61 height 21
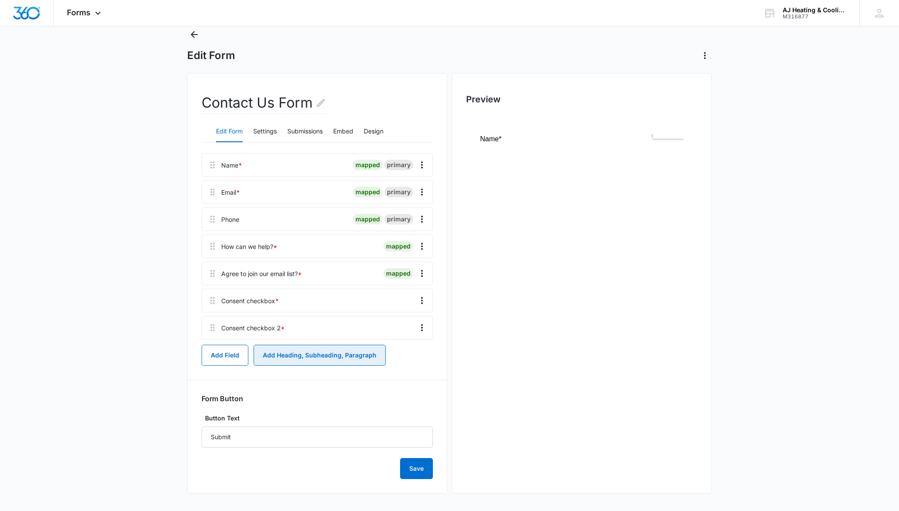
scroll to position [83, 0]
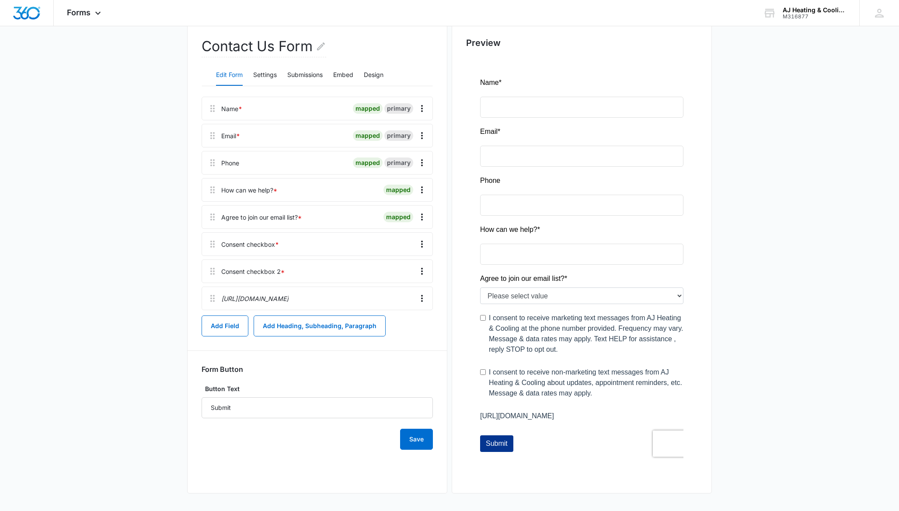
click at [537, 417] on div at bounding box center [581, 268] width 231 height 421
click at [422, 300] on icon "Overflow Menu" at bounding box center [422, 298] width 2 height 7
click at [412, 338] on button "Delete" at bounding box center [404, 335] width 50 height 13
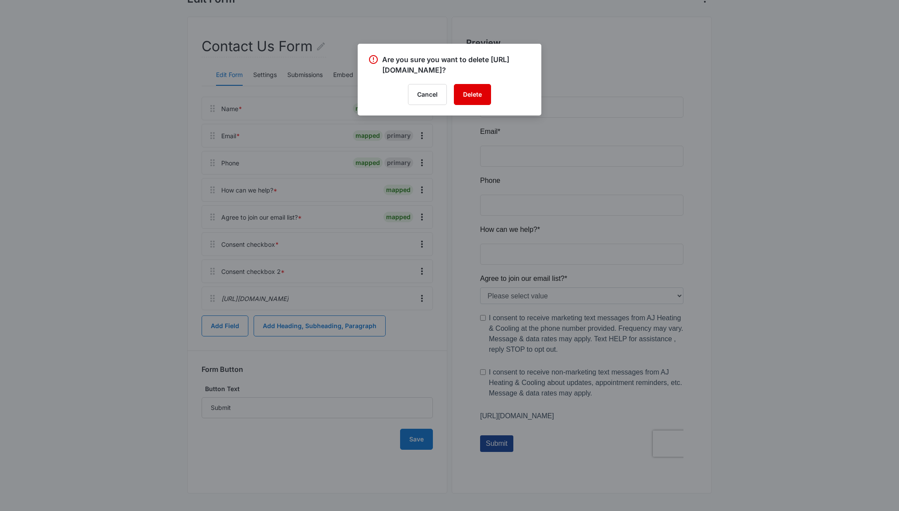
click at [481, 87] on button "Delete" at bounding box center [472, 94] width 37 height 21
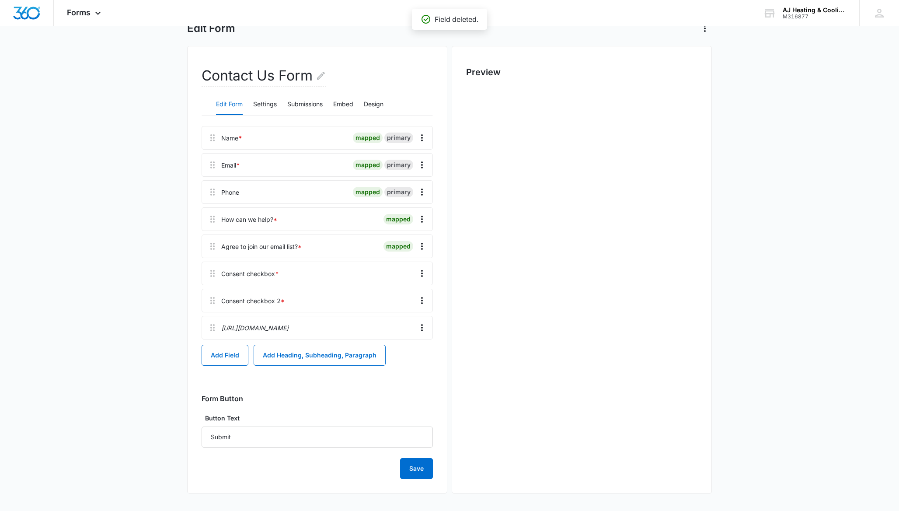
scroll to position [59, 0]
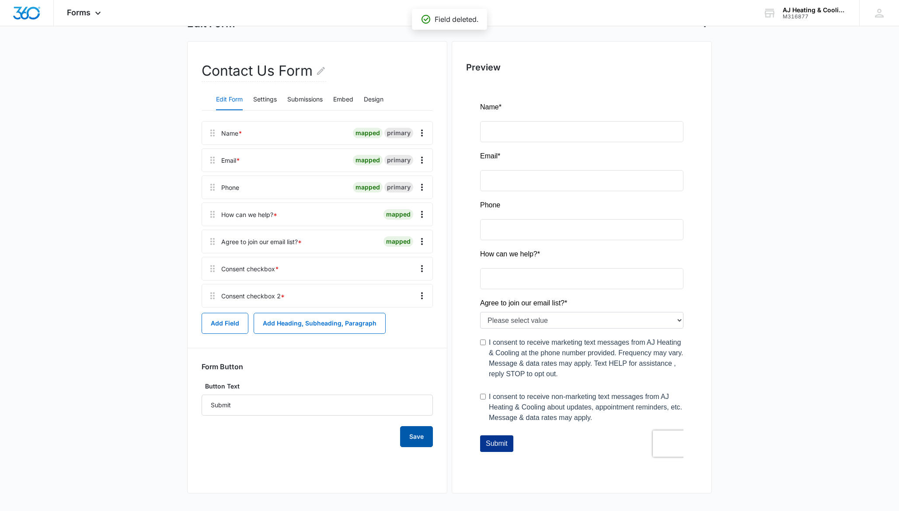
click at [417, 434] on button "Save" at bounding box center [416, 436] width 33 height 21
click at [102, 14] on icon at bounding box center [98, 15] width 10 height 10
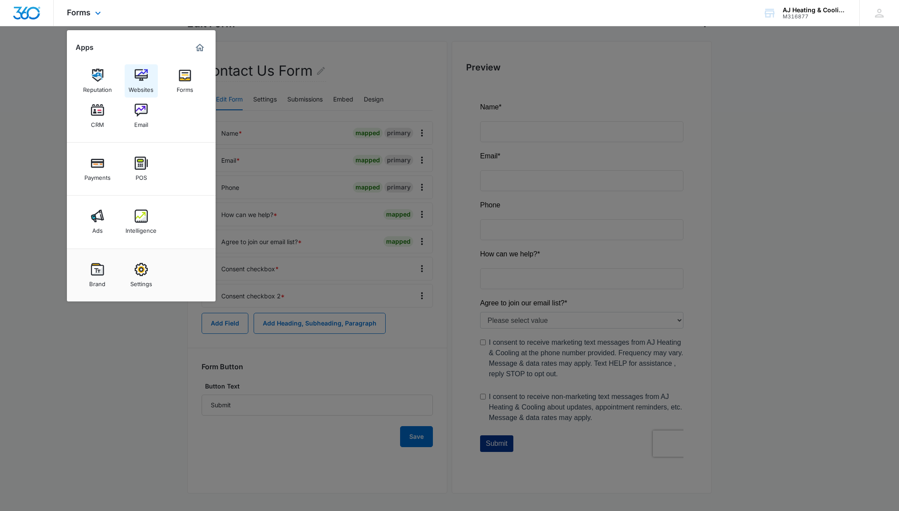
click at [136, 81] on img at bounding box center [141, 75] width 13 height 13
